Goal: Task Accomplishment & Management: Complete application form

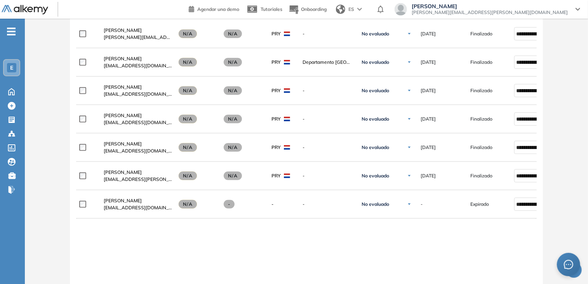
scroll to position [272, 0]
click at [586, 29] on div "Evaluación : PY - Psicotécnicos Comerciales Abierta Ver evaluación Cerrar evalu…" at bounding box center [307, 66] width 564 height 609
click at [587, 30] on div "Evaluación : PY - Psicotécnicos Comerciales Abierta Ver evaluación Cerrar evalu…" at bounding box center [307, 66] width 564 height 609
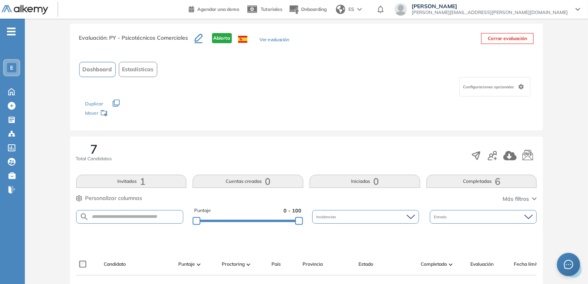
scroll to position [0, 0]
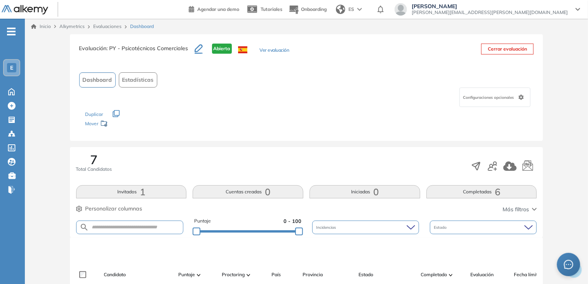
click at [102, 26] on link "Evaluaciones" at bounding box center [107, 26] width 28 height 6
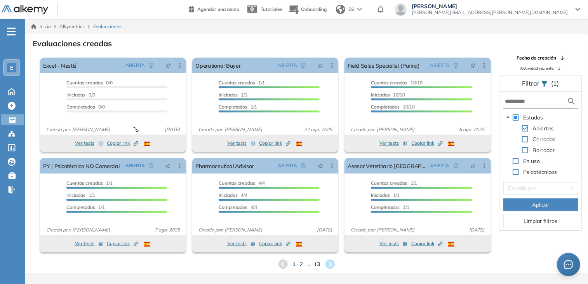
click at [301, 265] on span "2" at bounding box center [301, 263] width 3 height 9
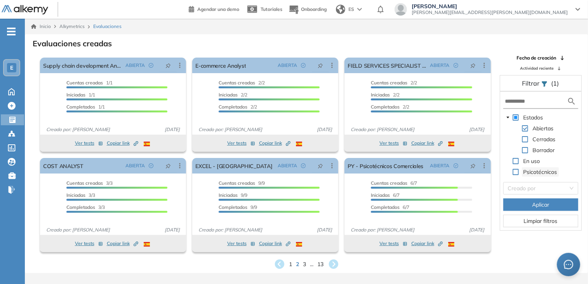
click at [537, 169] on span "Psicotécnicos" at bounding box center [541, 171] width 34 height 7
click at [516, 169] on span at bounding box center [516, 172] width 6 height 6
click at [519, 204] on button "Aplicar" at bounding box center [541, 204] width 75 height 12
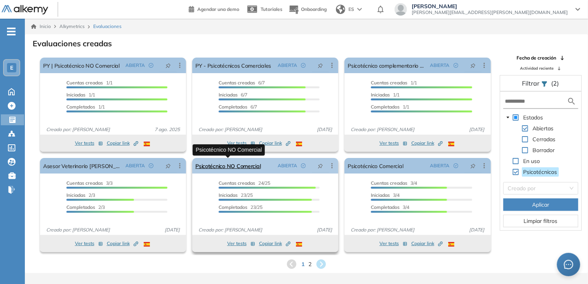
click at [223, 168] on link "Psicotécnico NO Comercial" at bounding box center [227, 166] width 65 height 16
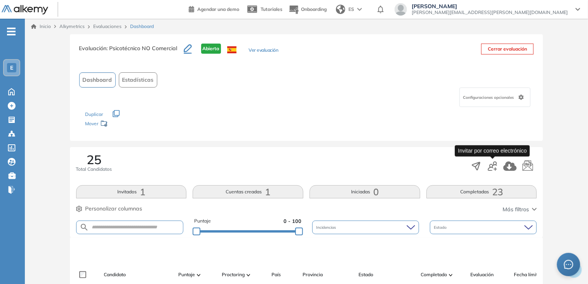
click at [496, 166] on icon "button" at bounding box center [492, 165] width 9 height 9
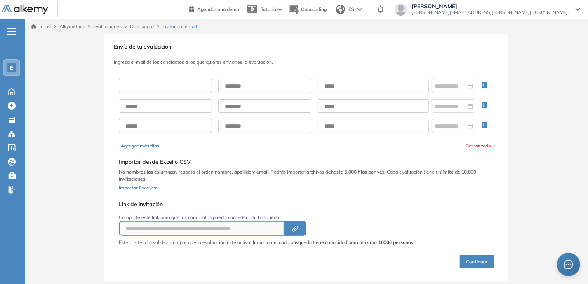
click at [163, 89] on input "text" at bounding box center [165, 86] width 93 height 14
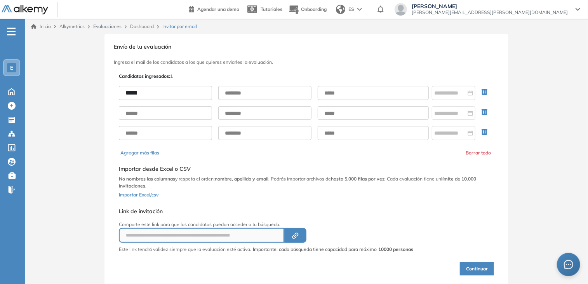
type input "*****"
type input "**********"
paste input "**********"
type input "**********"
click at [468, 94] on div at bounding box center [453, 93] width 39 height 9
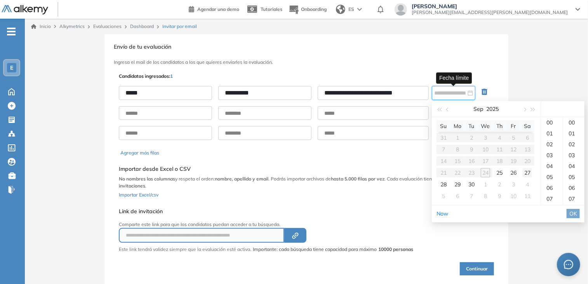
click at [529, 173] on div "27" at bounding box center [527, 172] width 9 height 9
click at [574, 128] on div "59" at bounding box center [574, 122] width 21 height 11
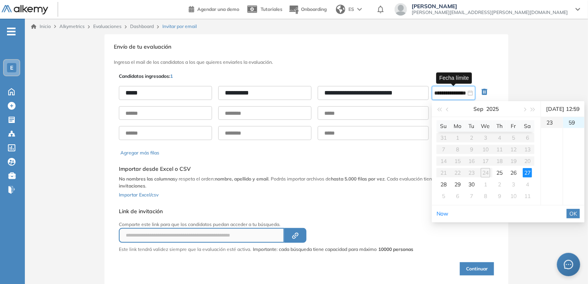
click at [549, 128] on div "23" at bounding box center [552, 122] width 22 height 11
click at [516, 176] on div "26" at bounding box center [513, 172] width 9 height 9
type input "**********"
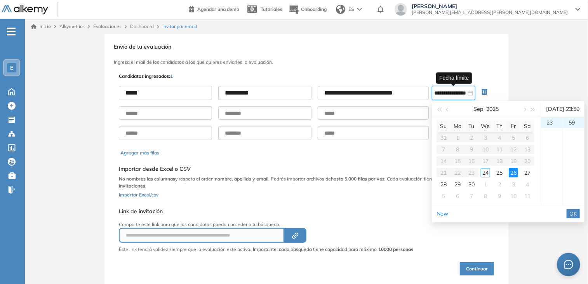
click at [575, 218] on span "OK" at bounding box center [574, 213] width 8 height 9
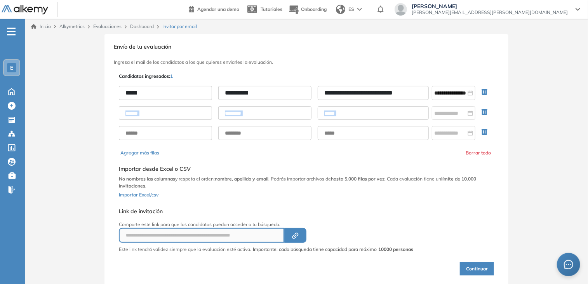
drag, startPoint x: 551, startPoint y: 117, endPoint x: 541, endPoint y: 70, distance: 47.7
click at [541, 70] on div "**********" at bounding box center [307, 161] width 564 height 255
click at [479, 267] on button "Continuar" at bounding box center [477, 268] width 34 height 13
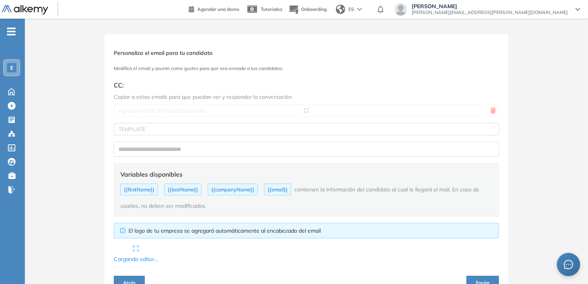
type input "**********"
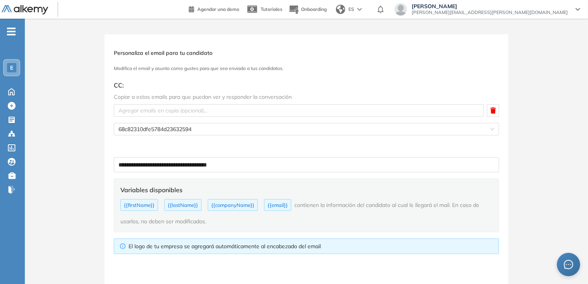
type textarea "**********"
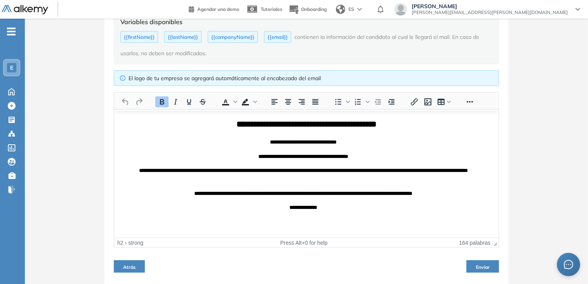
drag, startPoint x: 496, startPoint y: 143, endPoint x: 619, endPoint y: 188, distance: 131.6
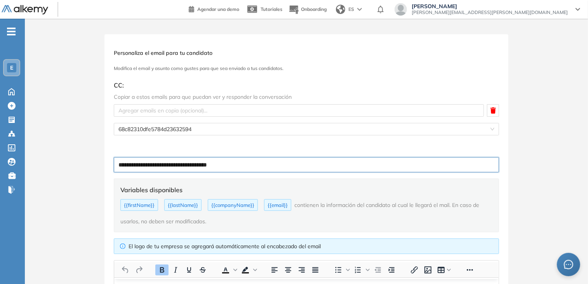
click at [239, 163] on input "**********" at bounding box center [307, 164] width 386 height 15
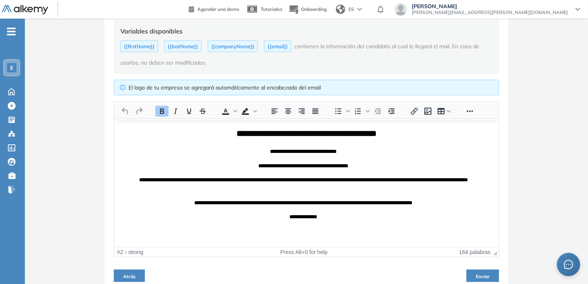
scroll to position [168, 0]
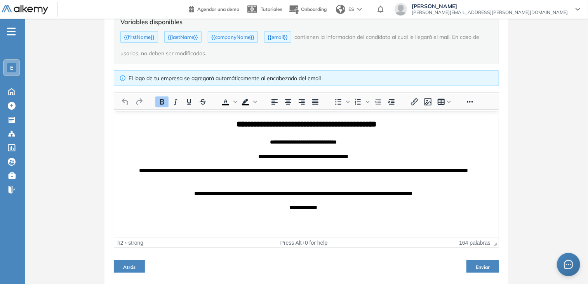
type input "**********"
click at [481, 265] on span "Enviar" at bounding box center [483, 267] width 14 height 6
click at [481, 268] on span "Enviar" at bounding box center [483, 267] width 14 height 6
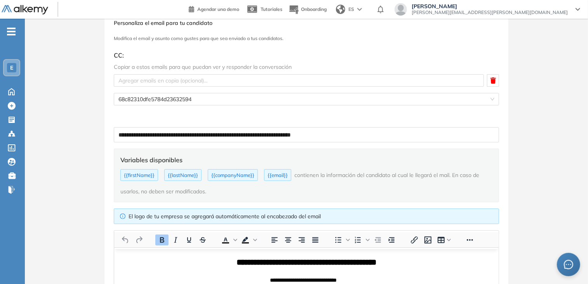
scroll to position [0, 0]
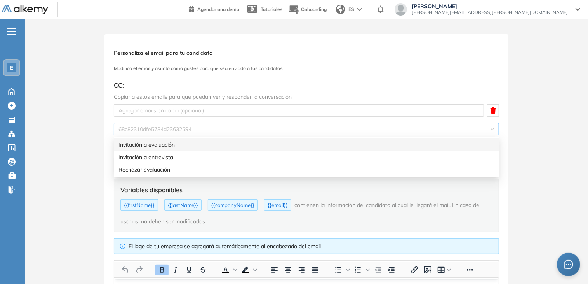
click at [491, 130] on span "68c82310dfe5784d23632594" at bounding box center [307, 129] width 376 height 12
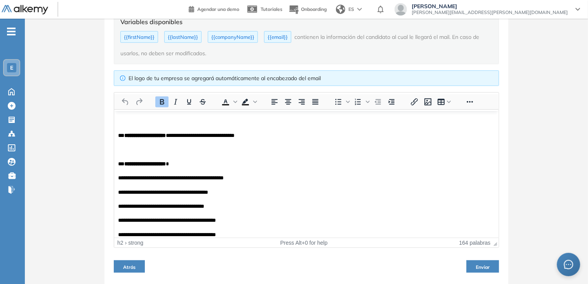
scroll to position [248, 0]
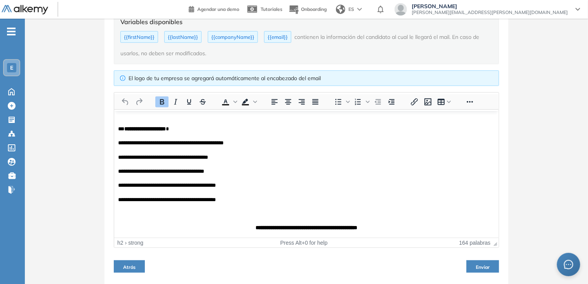
drag, startPoint x: 494, startPoint y: 142, endPoint x: 600, endPoint y: 365, distance: 247.2
click at [478, 265] on span "Enviar" at bounding box center [483, 267] width 14 height 6
click at [467, 260] on button "Enviar" at bounding box center [483, 266] width 33 height 12
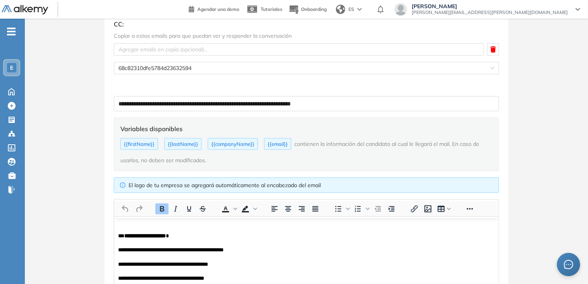
scroll to position [0, 0]
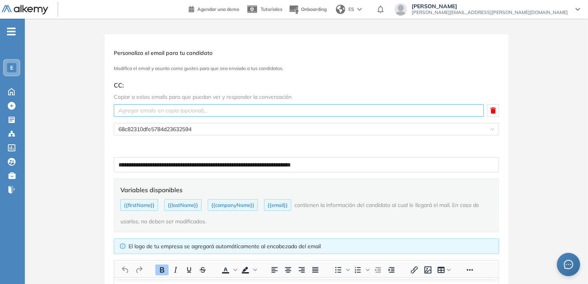
click at [404, 109] on div at bounding box center [299, 110] width 366 height 9
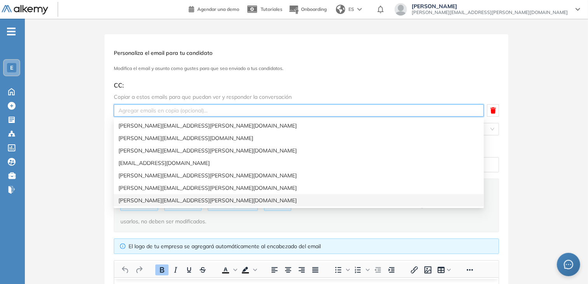
click at [254, 201] on div "[PERSON_NAME][EMAIL_ADDRESS][PERSON_NAME][DOMAIN_NAME]" at bounding box center [299, 200] width 361 height 9
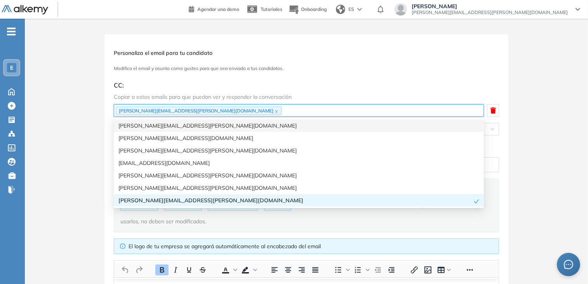
click at [534, 90] on div "**********" at bounding box center [307, 243] width 564 height 419
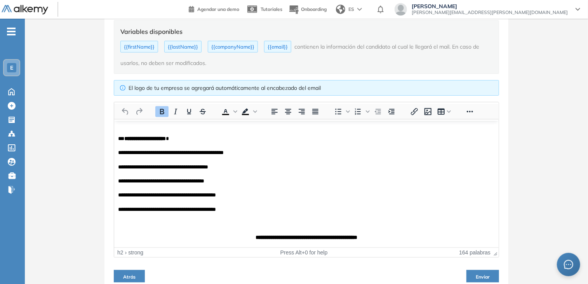
scroll to position [168, 0]
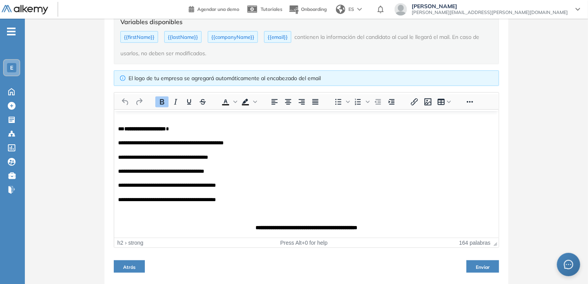
click at [483, 267] on span "Enviar" at bounding box center [483, 267] width 14 height 6
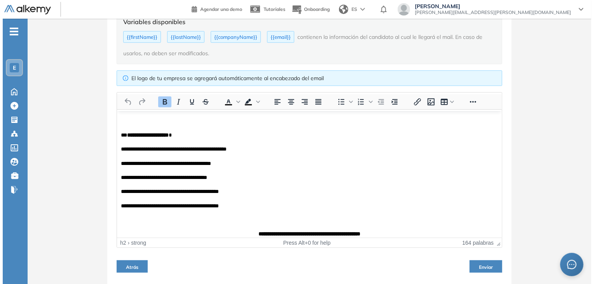
scroll to position [248, 0]
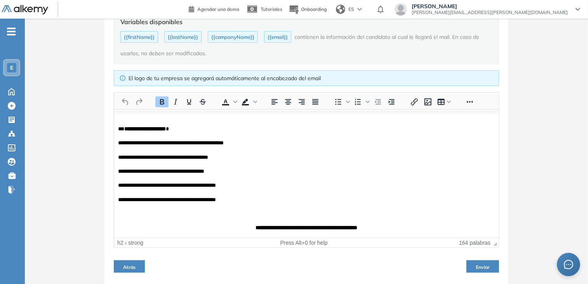
drag, startPoint x: 496, startPoint y: 217, endPoint x: 608, endPoint y: 348, distance: 172.5
click at [475, 263] on button "Enviar" at bounding box center [483, 266] width 33 height 12
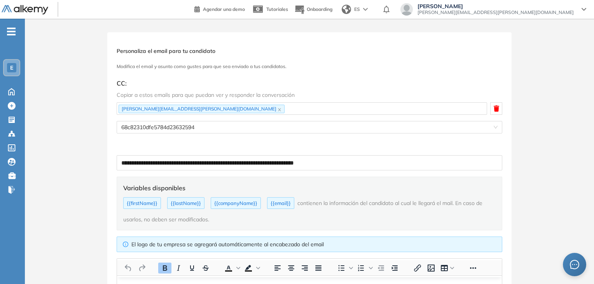
scroll to position [0, 0]
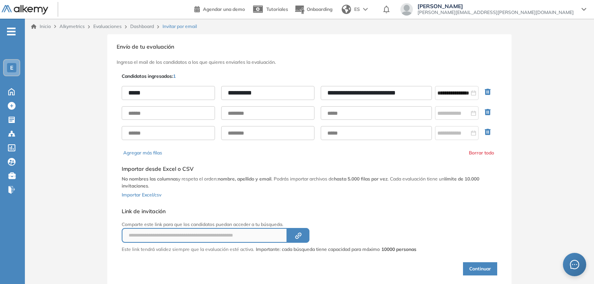
drag, startPoint x: 326, startPoint y: 93, endPoint x: 419, endPoint y: 96, distance: 92.9
click at [419, 96] on input "**********" at bounding box center [376, 93] width 111 height 14
click at [476, 268] on button "Continuar" at bounding box center [480, 268] width 34 height 13
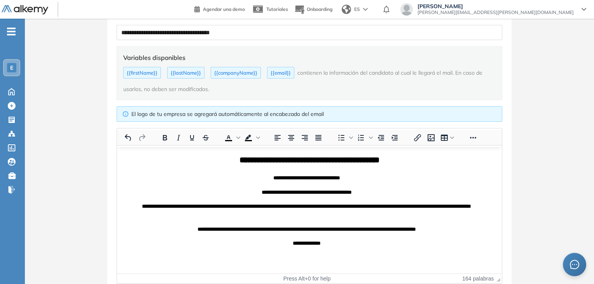
scroll to position [168, 0]
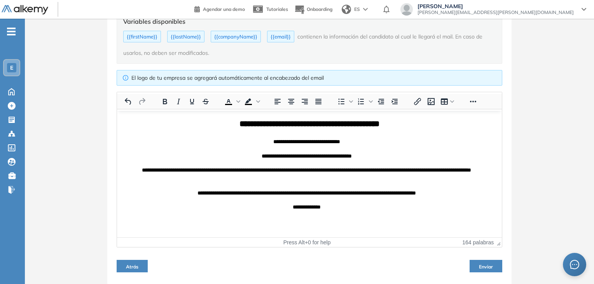
click at [485, 265] on span "Enviar" at bounding box center [486, 266] width 14 height 6
click at [469, 260] on button "Enviar" at bounding box center [485, 266] width 33 height 12
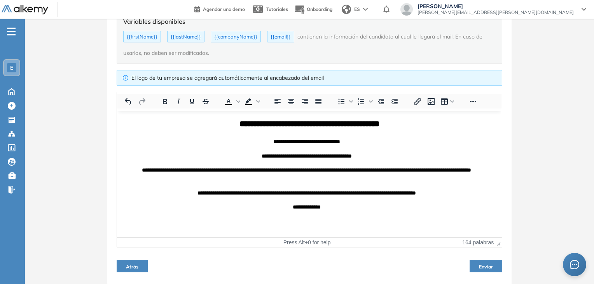
click at [483, 266] on span "Enviar" at bounding box center [486, 266] width 14 height 6
click at [488, 265] on span "Enviar" at bounding box center [486, 266] width 14 height 6
click at [523, 14] on span "[PERSON_NAME][EMAIL_ADDRESS][PERSON_NAME][DOMAIN_NAME]" at bounding box center [495, 12] width 156 height 6
click at [12, 116] on icon at bounding box center [12, 120] width 8 height 8
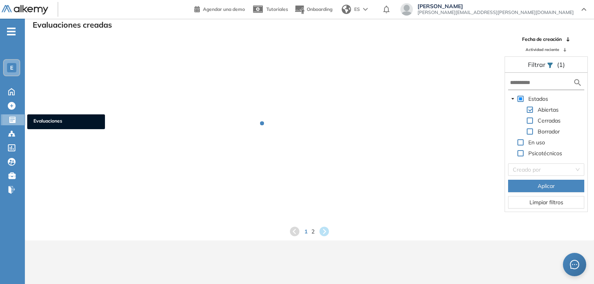
scroll to position [19, 0]
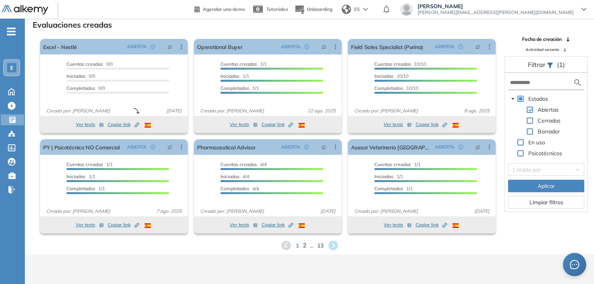
click at [303, 246] on span "2" at bounding box center [303, 245] width 3 height 9
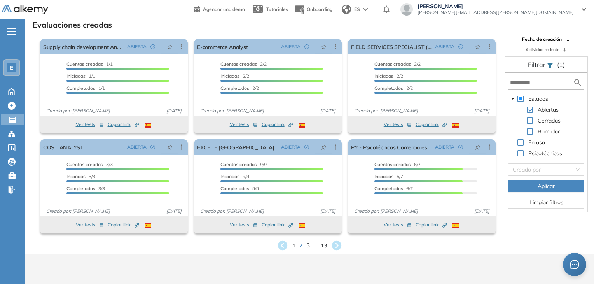
click at [307, 248] on span "3" at bounding box center [307, 245] width 3 height 9
click at [313, 248] on span "4" at bounding box center [312, 245] width 3 height 9
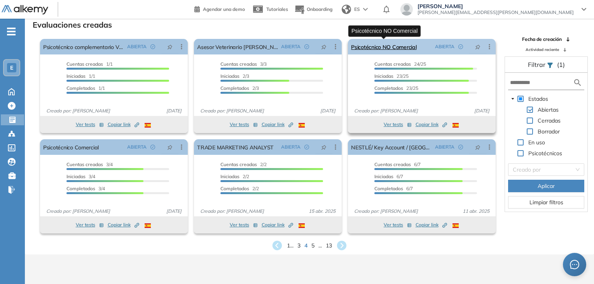
click at [371, 47] on link "Psicotécnico NO Comercial" at bounding box center [383, 47] width 65 height 16
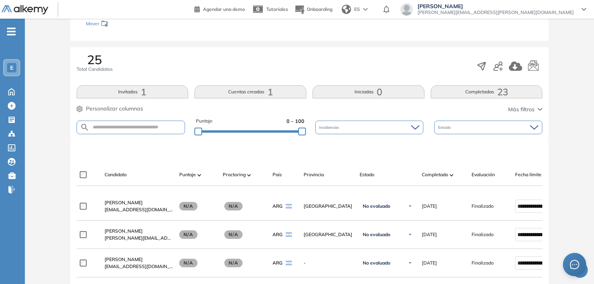
scroll to position [124, 0]
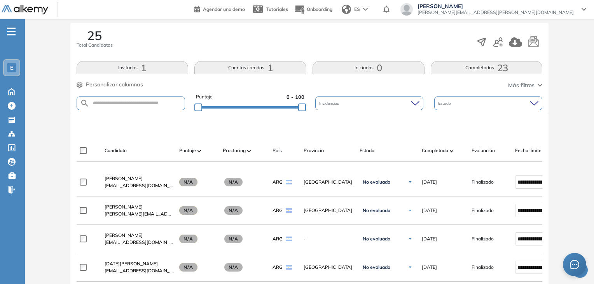
click at [135, 68] on button "Invitados 1" at bounding box center [133, 67] width 112 height 13
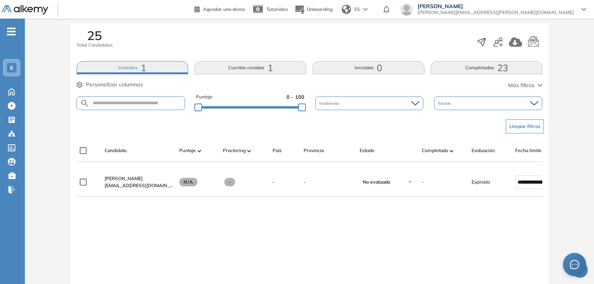
click at [225, 65] on button "Cuentas creadas 1" at bounding box center [250, 67] width 112 height 13
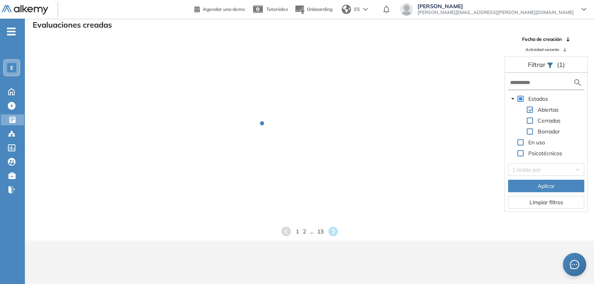
scroll to position [19, 0]
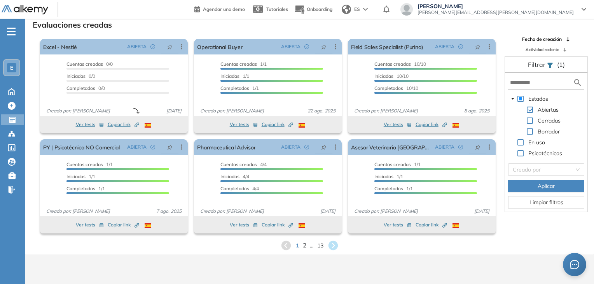
click at [305, 245] on span "2" at bounding box center [303, 245] width 3 height 9
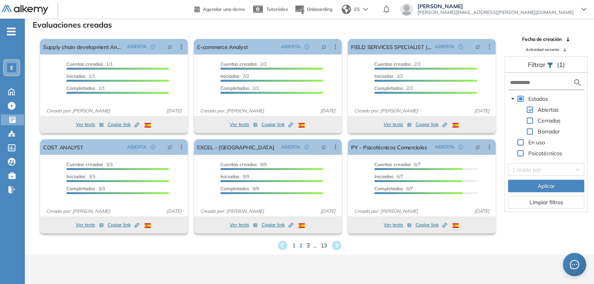
click at [308, 247] on span "3" at bounding box center [307, 245] width 3 height 9
click at [312, 247] on span "4" at bounding box center [312, 245] width 3 height 9
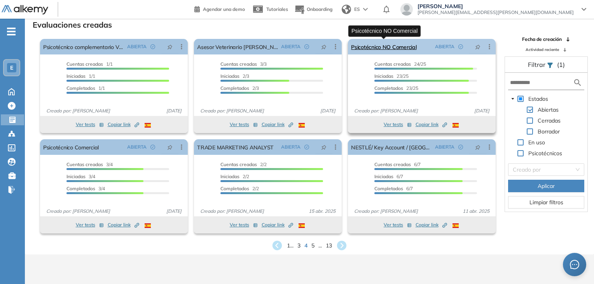
click at [394, 48] on link "Psicotécnico NO Comercial" at bounding box center [383, 47] width 65 height 16
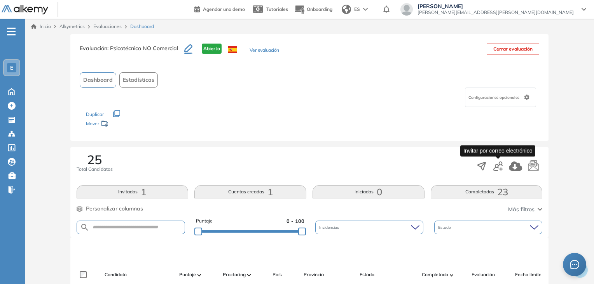
click at [494, 167] on icon "button" at bounding box center [497, 165] width 9 height 9
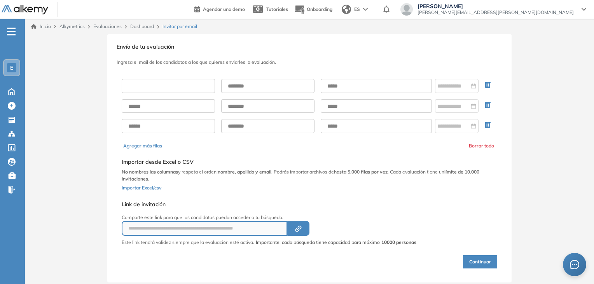
click at [190, 80] on input "text" at bounding box center [168, 86] width 93 height 14
type input "*****"
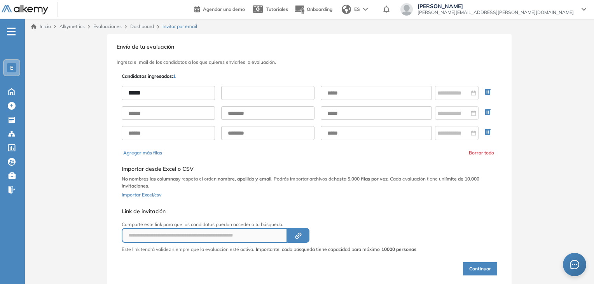
click at [241, 89] on input "text" at bounding box center [267, 93] width 93 height 14
type input "**********"
click at [348, 91] on input "text" at bounding box center [376, 93] width 111 height 14
type input "**********"
click at [457, 92] on input at bounding box center [453, 93] width 32 height 9
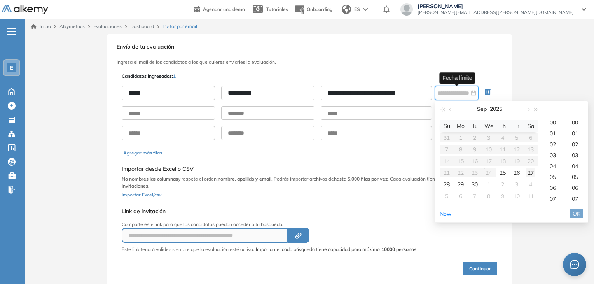
type input "**********"
click at [531, 174] on div "27" at bounding box center [530, 172] width 9 height 9
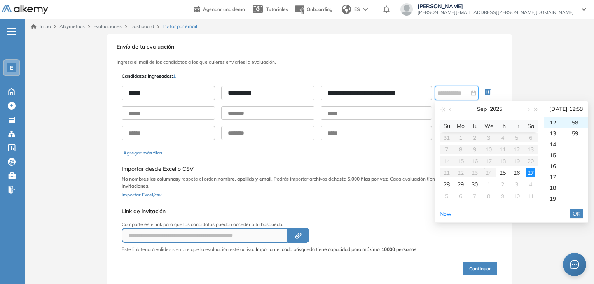
click at [513, 66] on div "**********" at bounding box center [309, 161] width 569 height 255
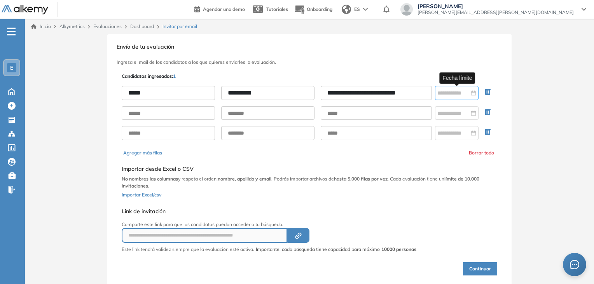
click at [473, 94] on div at bounding box center [456, 93] width 39 height 9
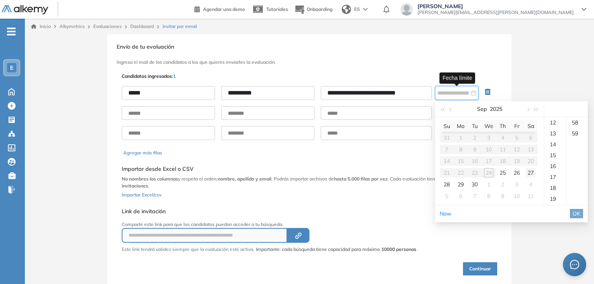
type input "**********"
click at [530, 174] on div "27" at bounding box center [530, 172] width 9 height 9
click at [580, 218] on span "OK" at bounding box center [576, 213] width 8 height 9
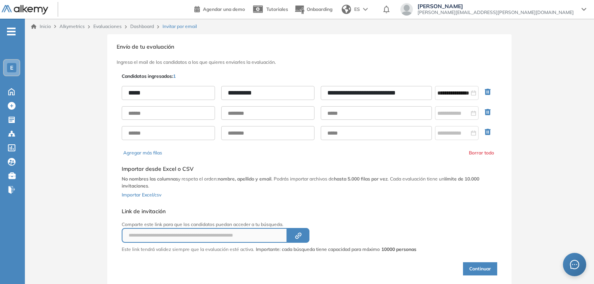
click at [478, 266] on button "Continuar" at bounding box center [480, 268] width 34 height 13
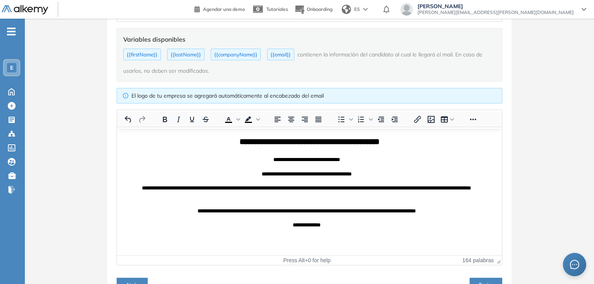
scroll to position [168, 0]
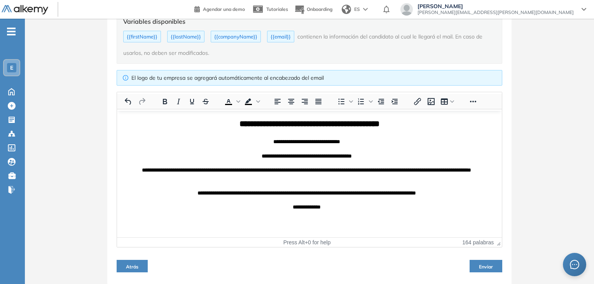
click at [490, 264] on span "Enviar" at bounding box center [486, 266] width 14 height 6
click at [481, 267] on span "Enviar" at bounding box center [486, 266] width 14 height 6
click at [487, 266] on span "Enviar" at bounding box center [486, 266] width 14 height 6
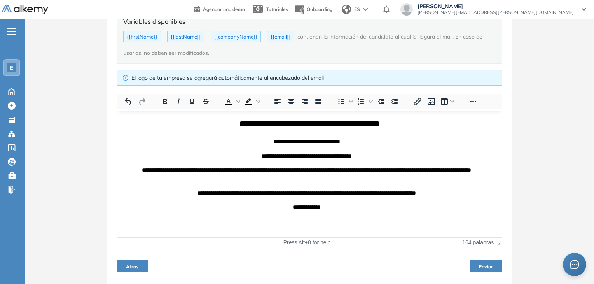
click at [487, 266] on span "Enviar" at bounding box center [486, 266] width 14 height 6
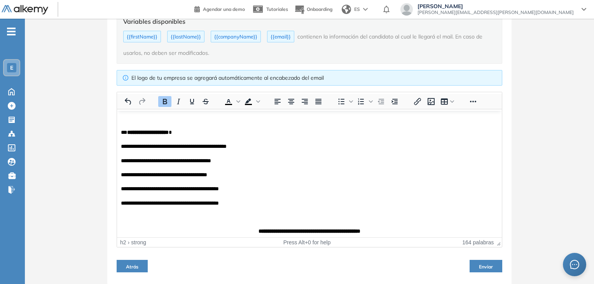
scroll to position [248, 0]
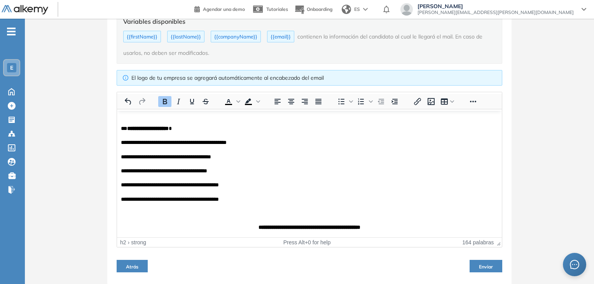
click at [487, 264] on span "Enviar" at bounding box center [486, 266] width 14 height 6
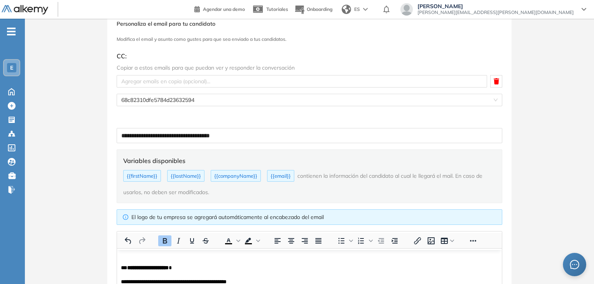
scroll to position [0, 0]
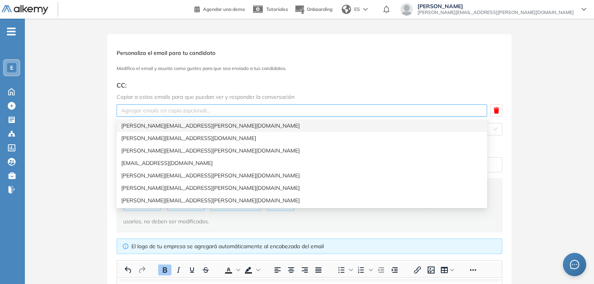
click at [178, 108] on div at bounding box center [302, 110] width 366 height 9
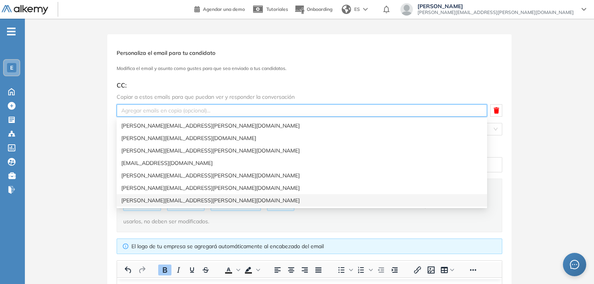
click at [179, 201] on div "[PERSON_NAME][EMAIL_ADDRESS][PERSON_NAME][DOMAIN_NAME]" at bounding box center [301, 200] width 361 height 9
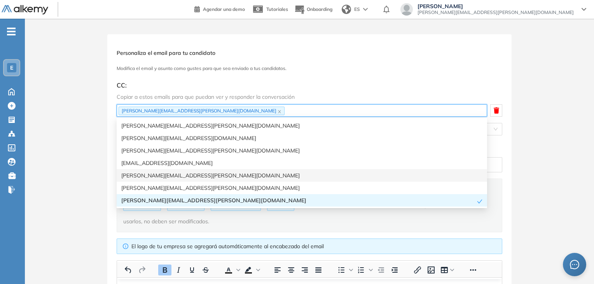
click at [437, 35] on div "**********" at bounding box center [309, 243] width 404 height 419
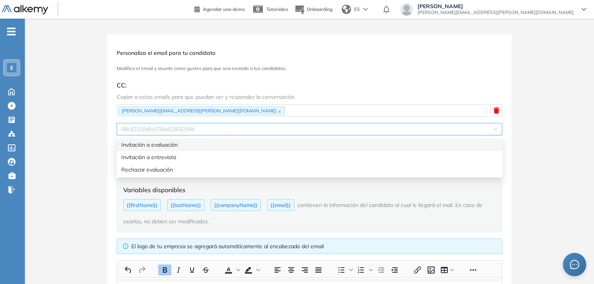
click at [494, 129] on span "68c82310dfe5784d23632594" at bounding box center [309, 129] width 376 height 12
click at [434, 143] on div "Invitación a evaluación" at bounding box center [309, 144] width 376 height 9
type input "**********"
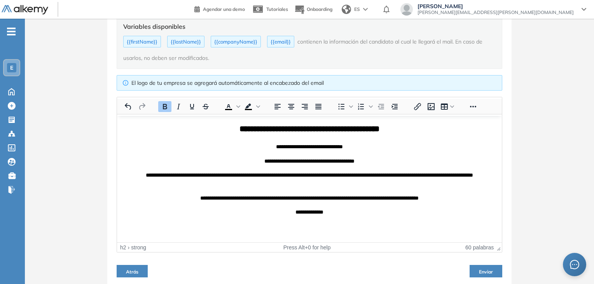
scroll to position [171, 0]
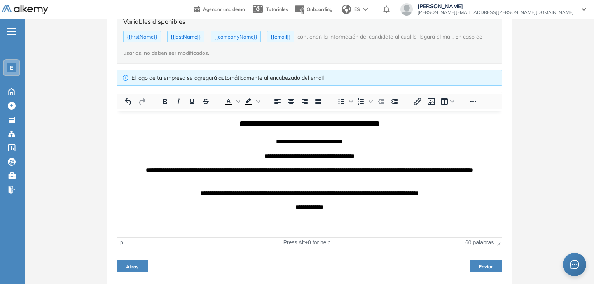
click at [468, 166] on p "**********" at bounding box center [309, 173] width 377 height 17
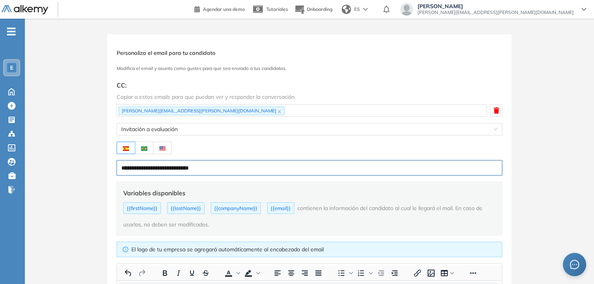
click at [360, 166] on input "**********" at bounding box center [310, 167] width 386 height 15
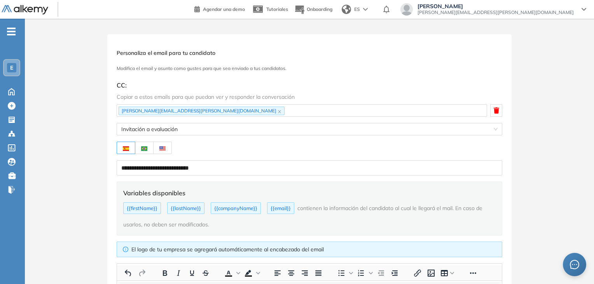
click at [124, 148] on img at bounding box center [126, 148] width 6 height 5
click at [147, 127] on span "Invitación a evaluación" at bounding box center [309, 129] width 376 height 12
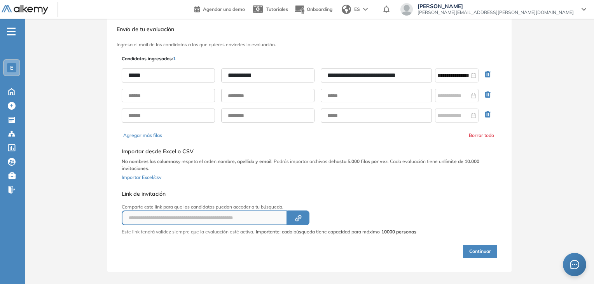
scroll to position [23, 0]
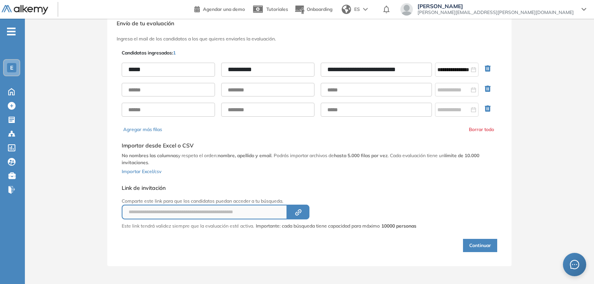
click at [480, 244] on button "Continuar" at bounding box center [480, 245] width 34 height 13
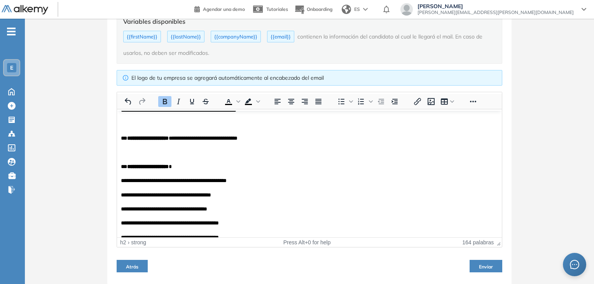
scroll to position [248, 0]
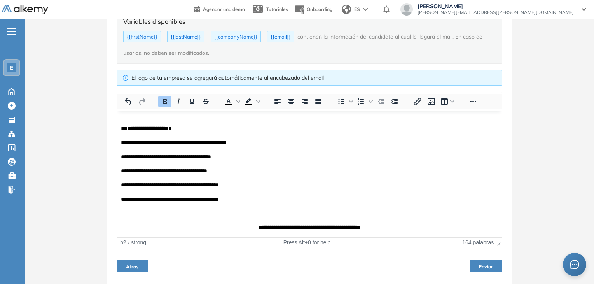
click at [485, 268] on span "Enviar" at bounding box center [486, 266] width 14 height 6
click at [487, 264] on span "Enviar" at bounding box center [486, 266] width 14 height 6
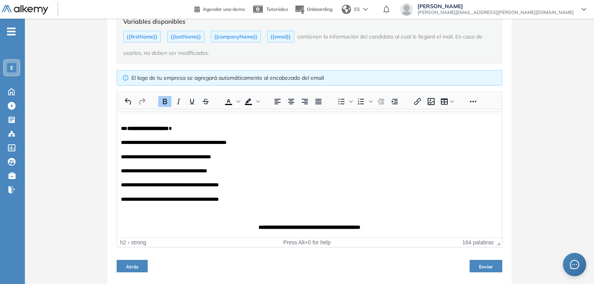
click at [487, 264] on span "Enviar" at bounding box center [486, 266] width 14 height 6
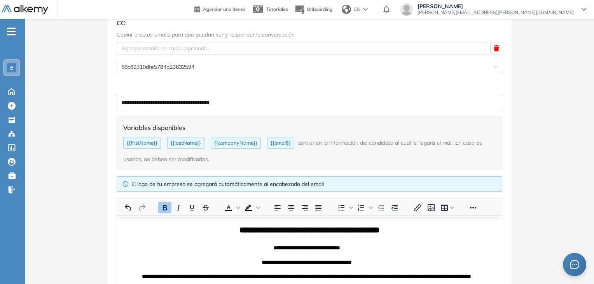
scroll to position [168, 0]
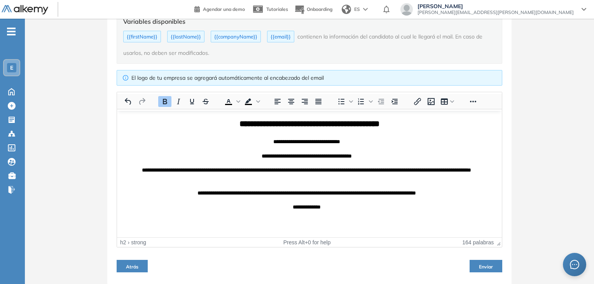
click at [483, 264] on span "Enviar" at bounding box center [486, 266] width 14 height 6
click at [92, 145] on div "**********" at bounding box center [309, 75] width 569 height 419
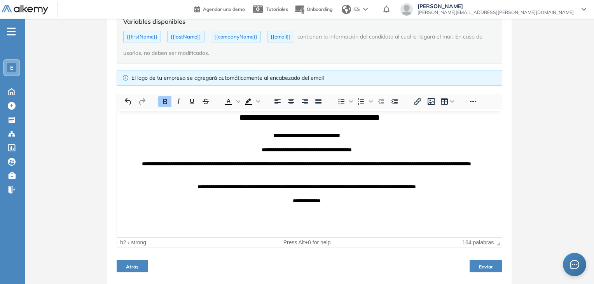
scroll to position [0, 0]
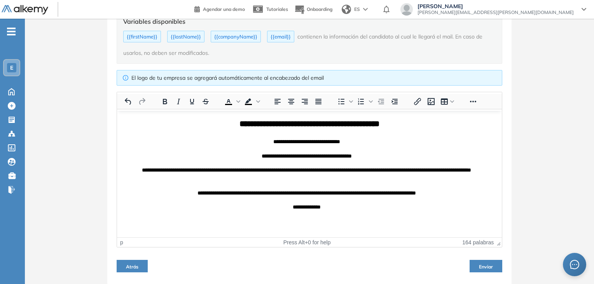
click at [408, 152] on p "**********" at bounding box center [306, 155] width 371 height 9
click at [483, 240] on button "164 palabras" at bounding box center [477, 242] width 31 height 6
click at [483, 240] on button "1139 caracteres" at bounding box center [474, 242] width 39 height 6
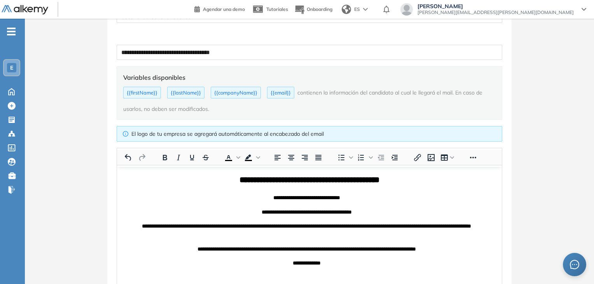
scroll to position [168, 0]
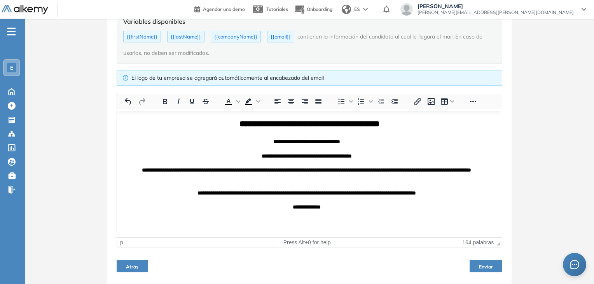
click at [484, 265] on span "Enviar" at bounding box center [486, 266] width 14 height 6
drag, startPoint x: 484, startPoint y: 265, endPoint x: 535, endPoint y: 196, distance: 85.5
click at [535, 196] on div "**********" at bounding box center [309, 75] width 569 height 419
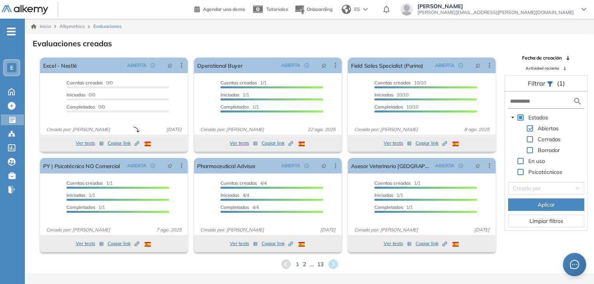
scroll to position [19, 0]
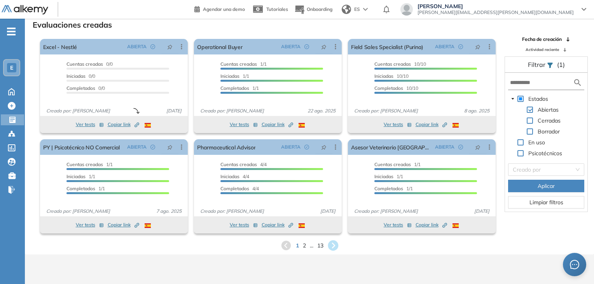
click at [333, 247] on icon at bounding box center [332, 245] width 13 height 13
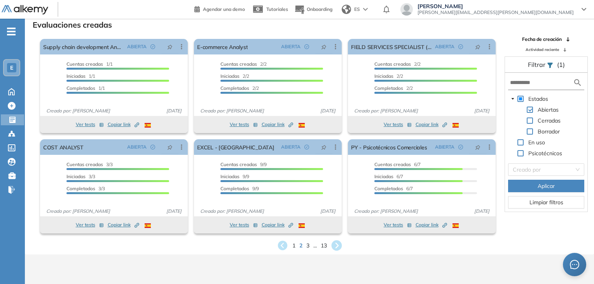
drag, startPoint x: 333, startPoint y: 243, endPoint x: 337, endPoint y: 245, distance: 4.0
drag, startPoint x: 337, startPoint y: 245, endPoint x: 520, endPoint y: 151, distance: 206.0
click at [520, 151] on span at bounding box center [520, 153] width 6 height 6
click at [525, 183] on button "Aplicar" at bounding box center [546, 186] width 76 height 12
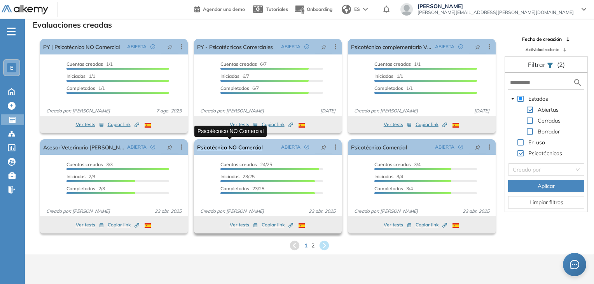
click at [246, 146] on link "Psicotécnico NO Comercial" at bounding box center [229, 147] width 65 height 16
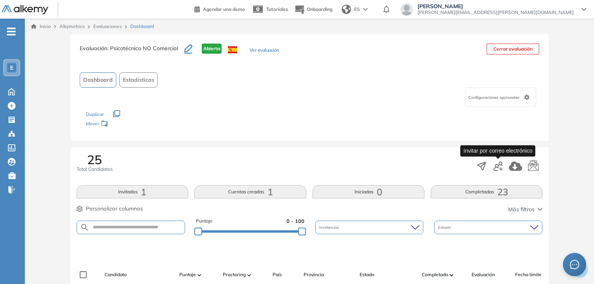
click at [496, 164] on icon "button" at bounding box center [497, 165] width 9 height 9
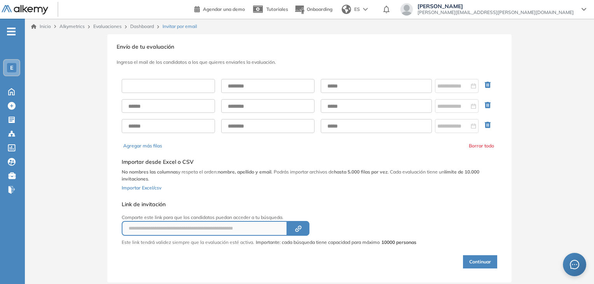
click at [204, 86] on input "text" at bounding box center [168, 86] width 93 height 14
type input "*****"
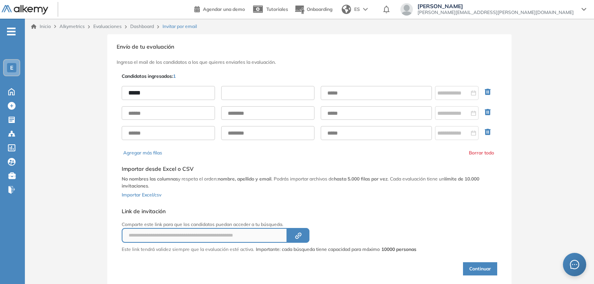
click at [243, 92] on input "text" at bounding box center [267, 93] width 93 height 14
type input "**********"
drag, startPoint x: 342, startPoint y: 95, endPoint x: 337, endPoint y: 93, distance: 5.1
click at [337, 93] on input "text" at bounding box center [376, 93] width 111 height 14
type input "**********"
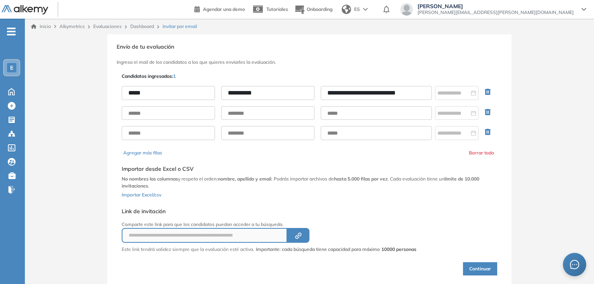
scroll to position [23, 0]
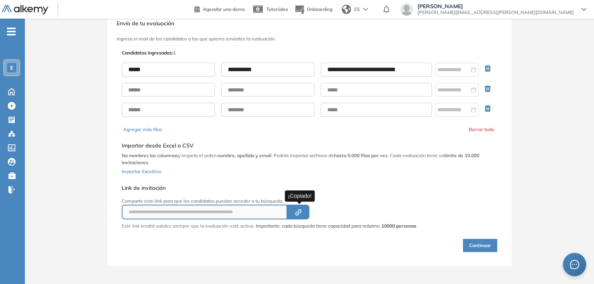
click at [299, 210] on icon "button" at bounding box center [300, 211] width 4 height 4
click at [476, 246] on button "Continuar" at bounding box center [480, 245] width 34 height 13
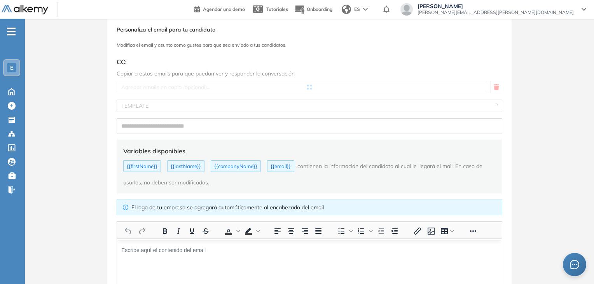
type input "**********"
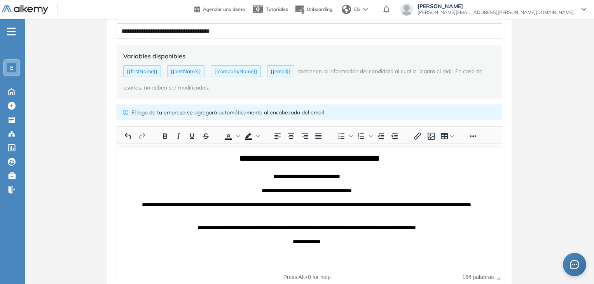
scroll to position [156, 0]
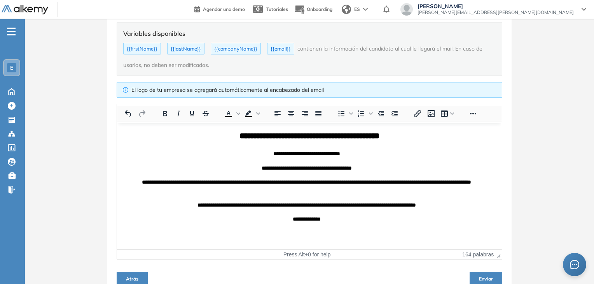
click at [484, 276] on span "Enviar" at bounding box center [486, 279] width 14 height 6
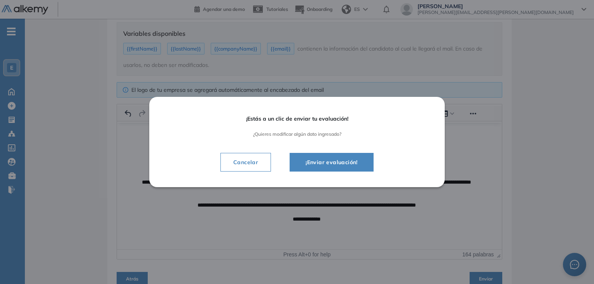
click at [345, 164] on span "¡Enviar evaluación!" at bounding box center [331, 161] width 65 height 9
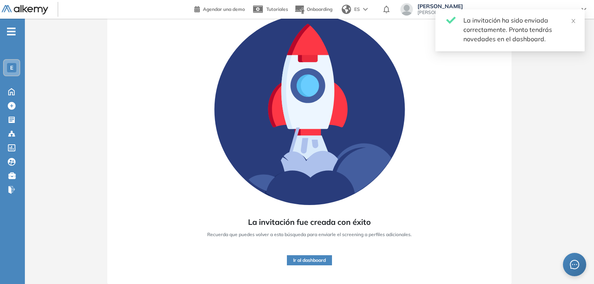
scroll to position [59, 0]
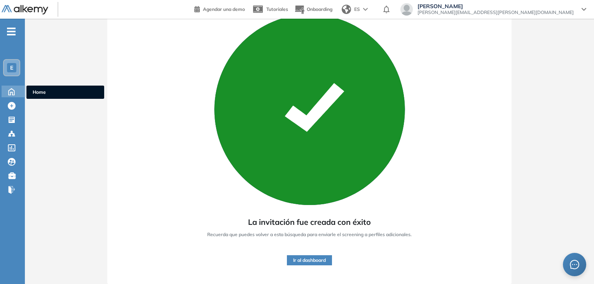
click at [13, 91] on icon at bounding box center [12, 90] width 14 height 9
